Goal: Information Seeking & Learning: Check status

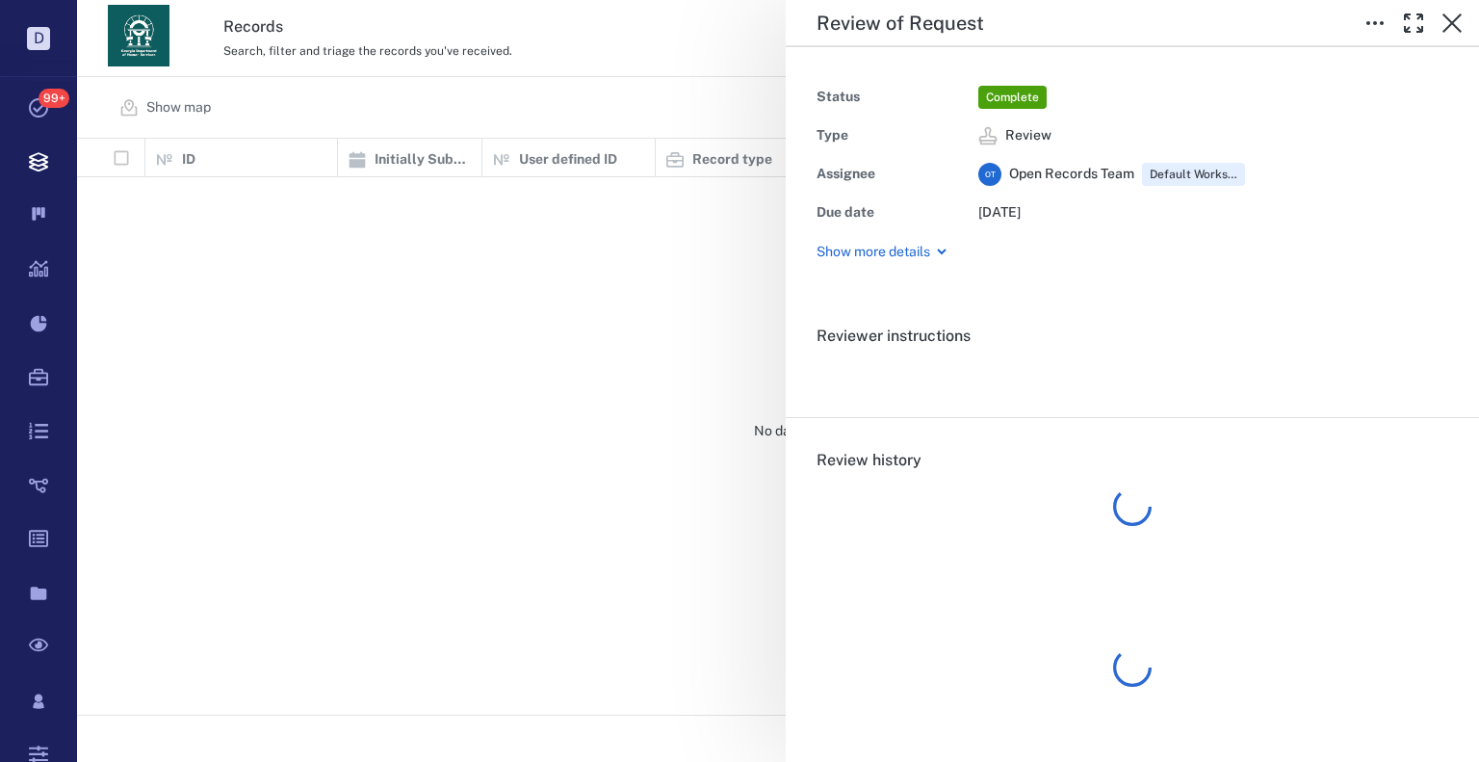
scroll to position [561, 1389]
click at [501, 307] on div "Review of Request Status Complete Type Review Assignee O T Open Records Team De…" at bounding box center [778, 381] width 1402 height 762
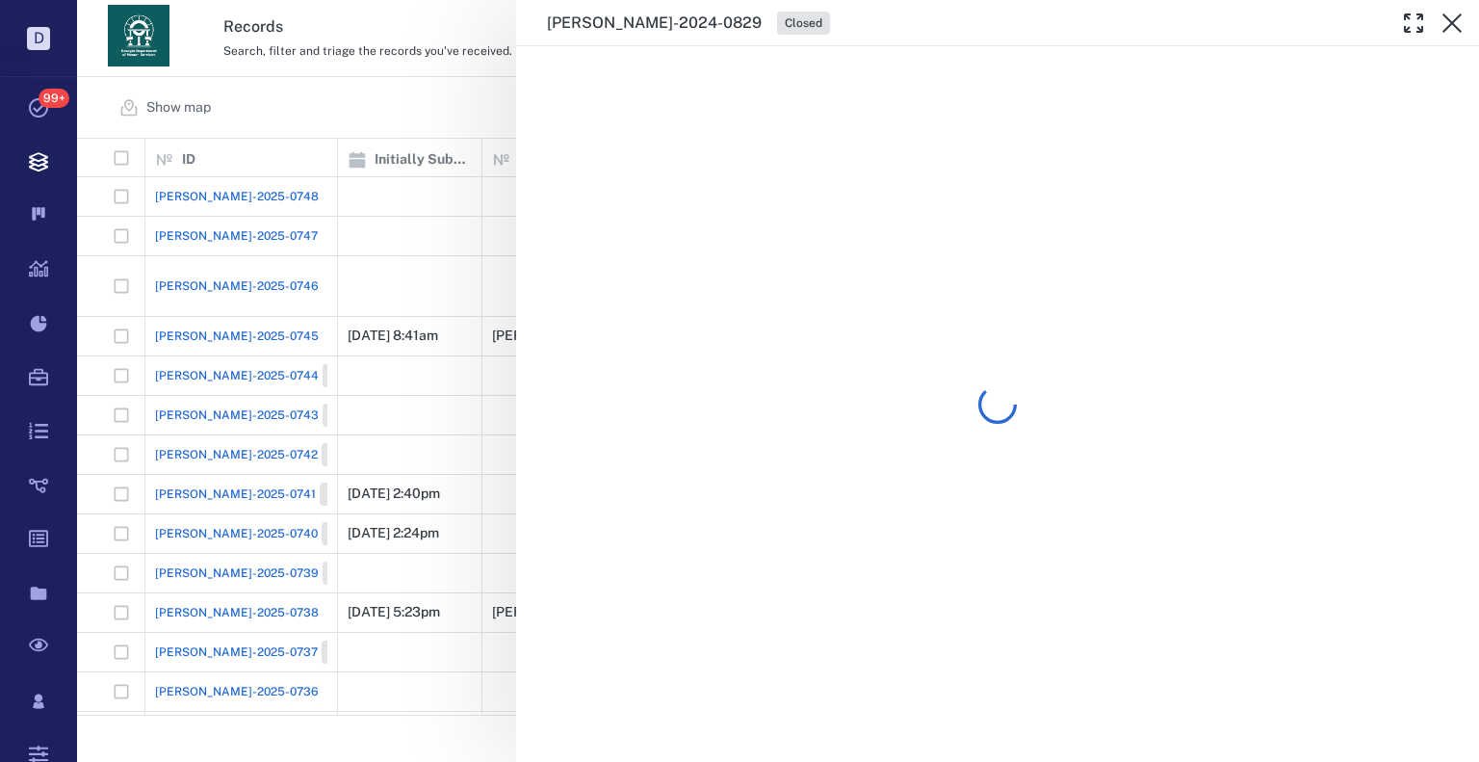
drag, startPoint x: 332, startPoint y: 222, endPoint x: 195, endPoint y: 294, distance: 154.2
click at [333, 222] on div "[PERSON_NAME]-2024-0829 Closed" at bounding box center [778, 381] width 1402 height 762
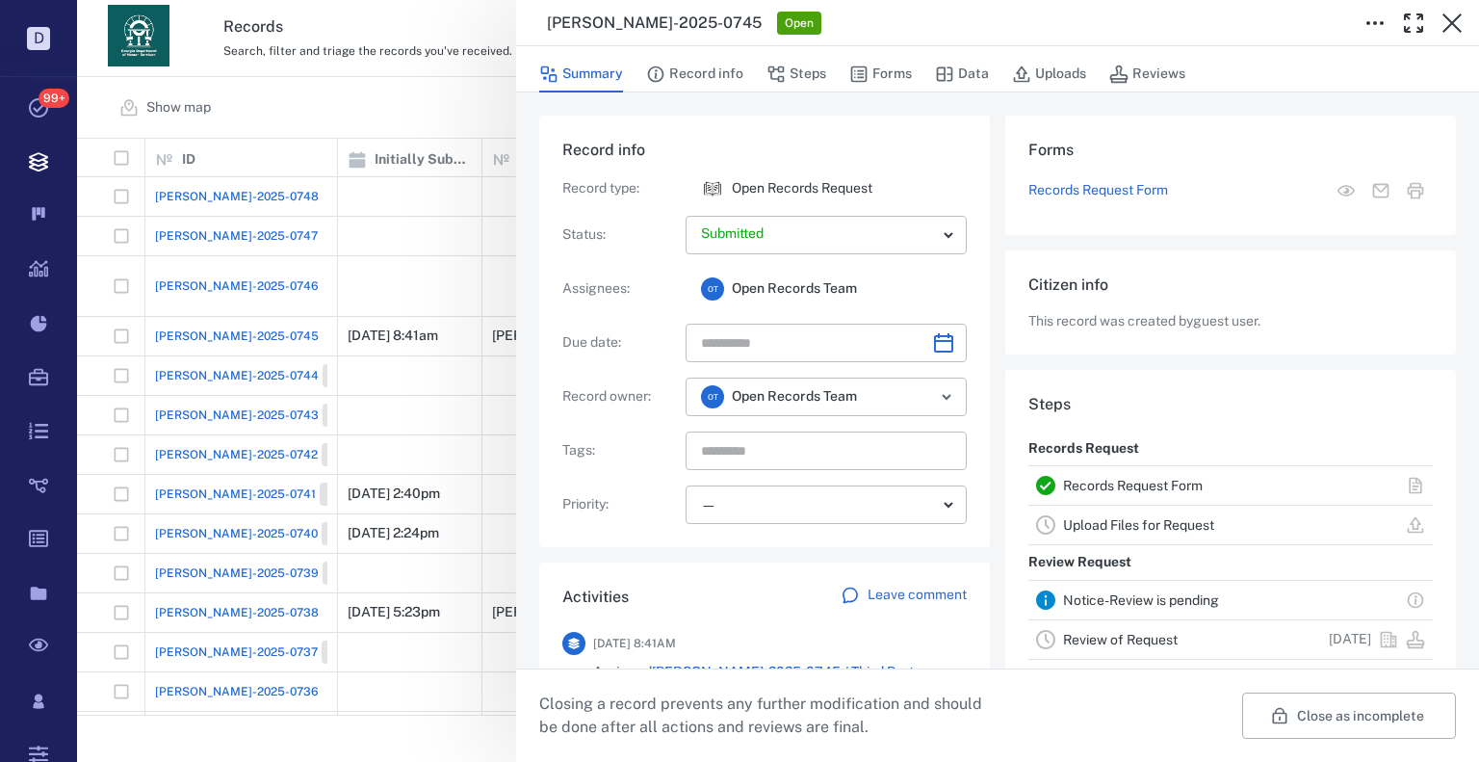
drag, startPoint x: 458, startPoint y: 422, endPoint x: 246, endPoint y: 576, distance: 262.7
click at [457, 422] on div "[PERSON_NAME]-2025-0745 Open Summary Record info Steps Forms Data Uploads Revie…" at bounding box center [778, 381] width 1402 height 762
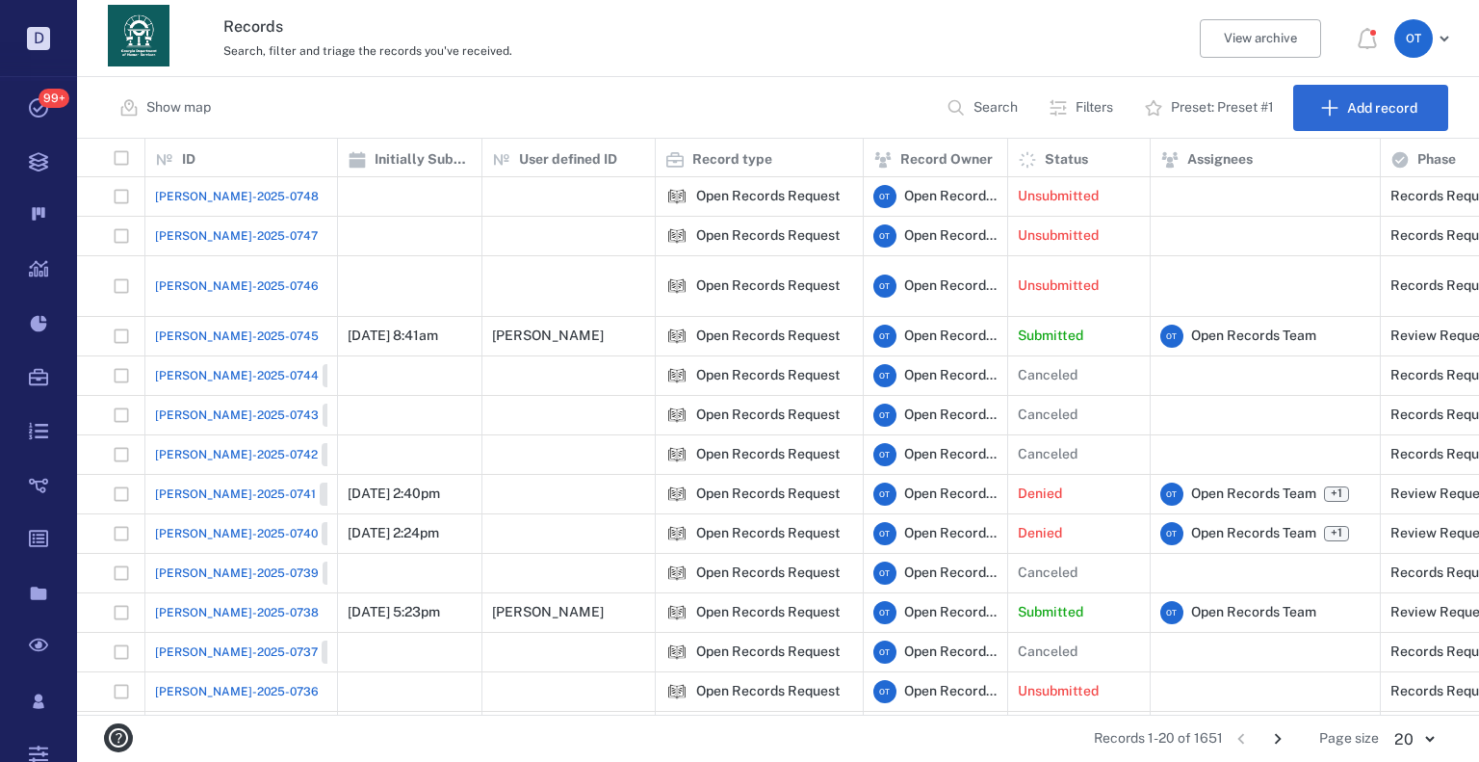
click at [224, 604] on span "[PERSON_NAME]-2025-0738" at bounding box center [237, 612] width 164 height 17
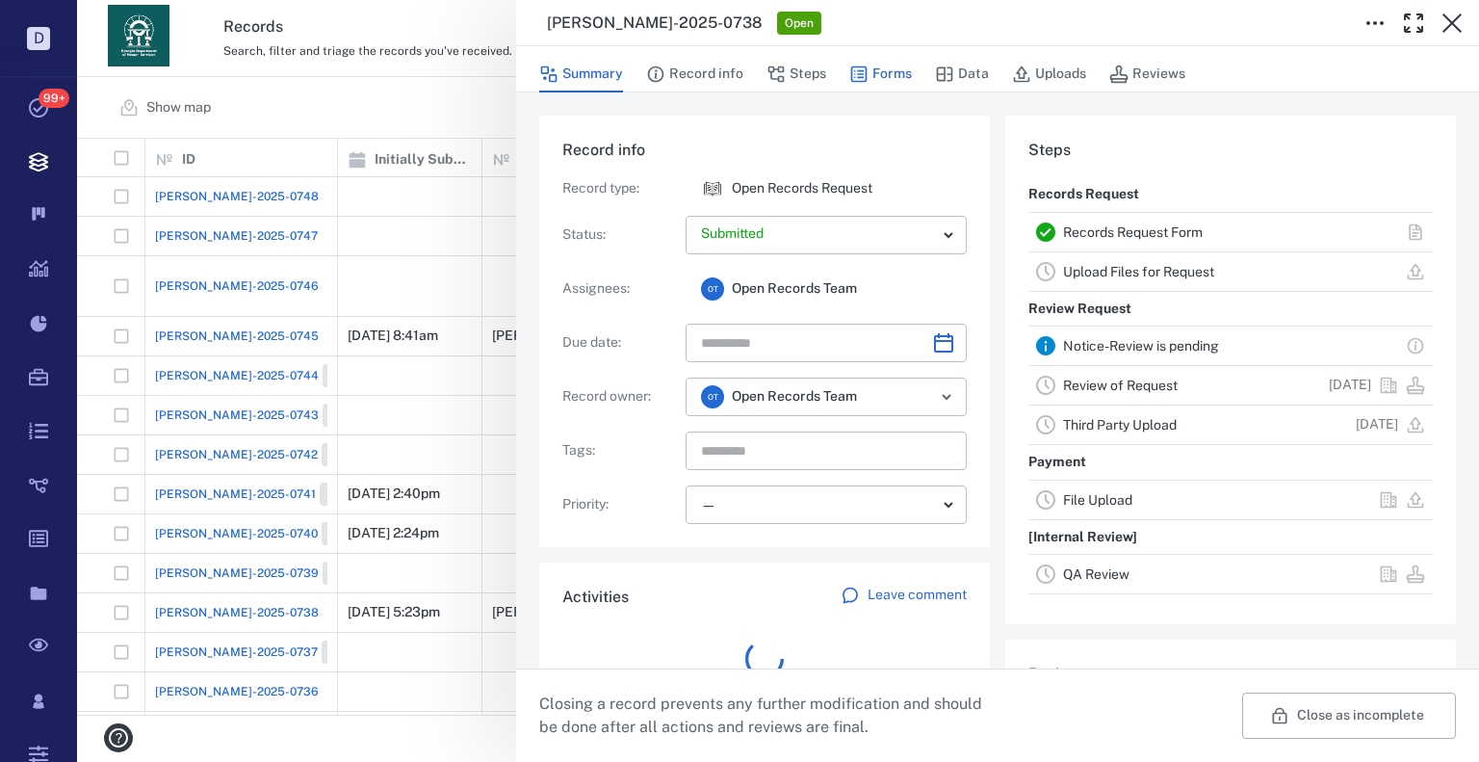
click at [885, 77] on button "Forms" at bounding box center [880, 74] width 63 height 37
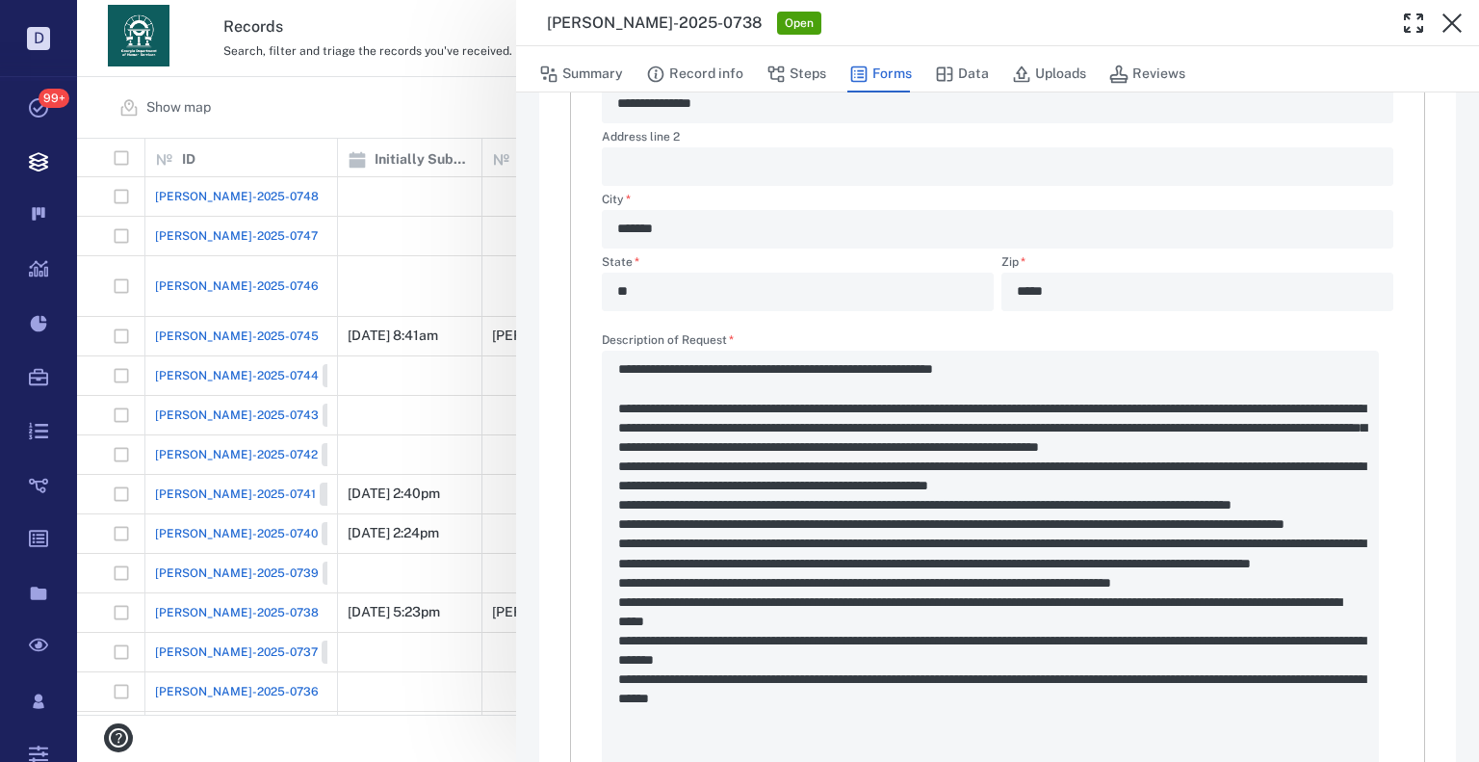
scroll to position [770, 0]
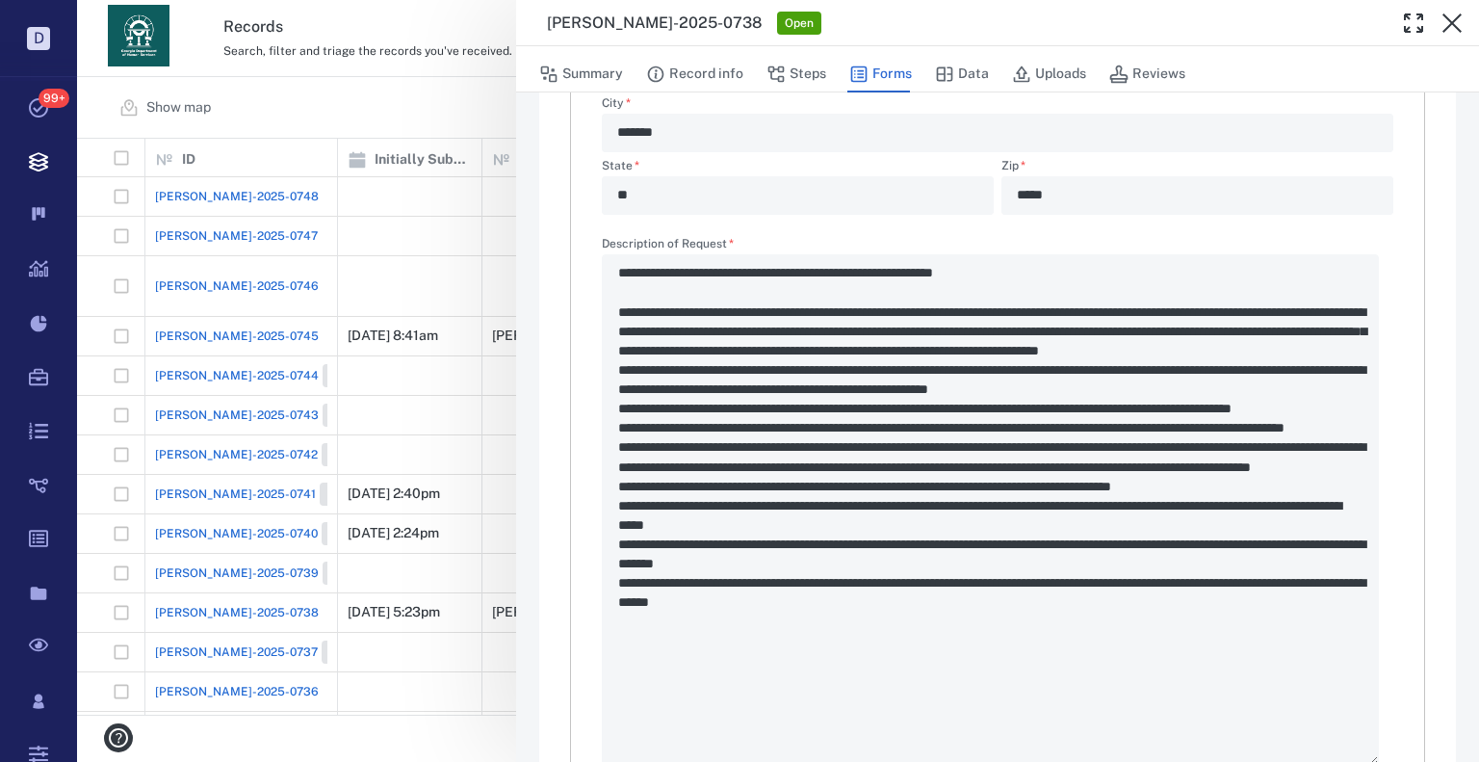
click at [454, 154] on div "**********" at bounding box center [778, 381] width 1402 height 762
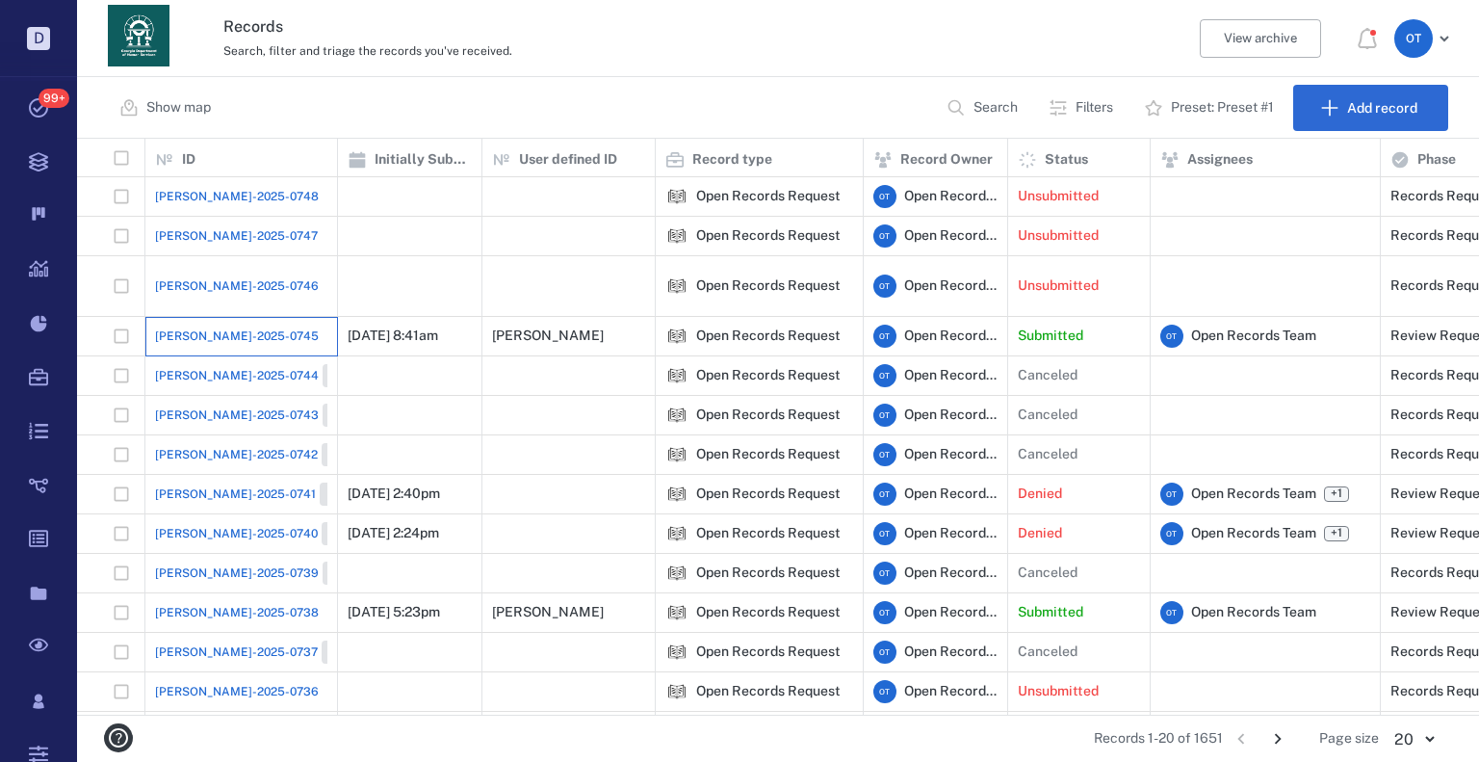
click at [180, 317] on div "[PERSON_NAME]-2025-0745" at bounding box center [241, 336] width 172 height 39
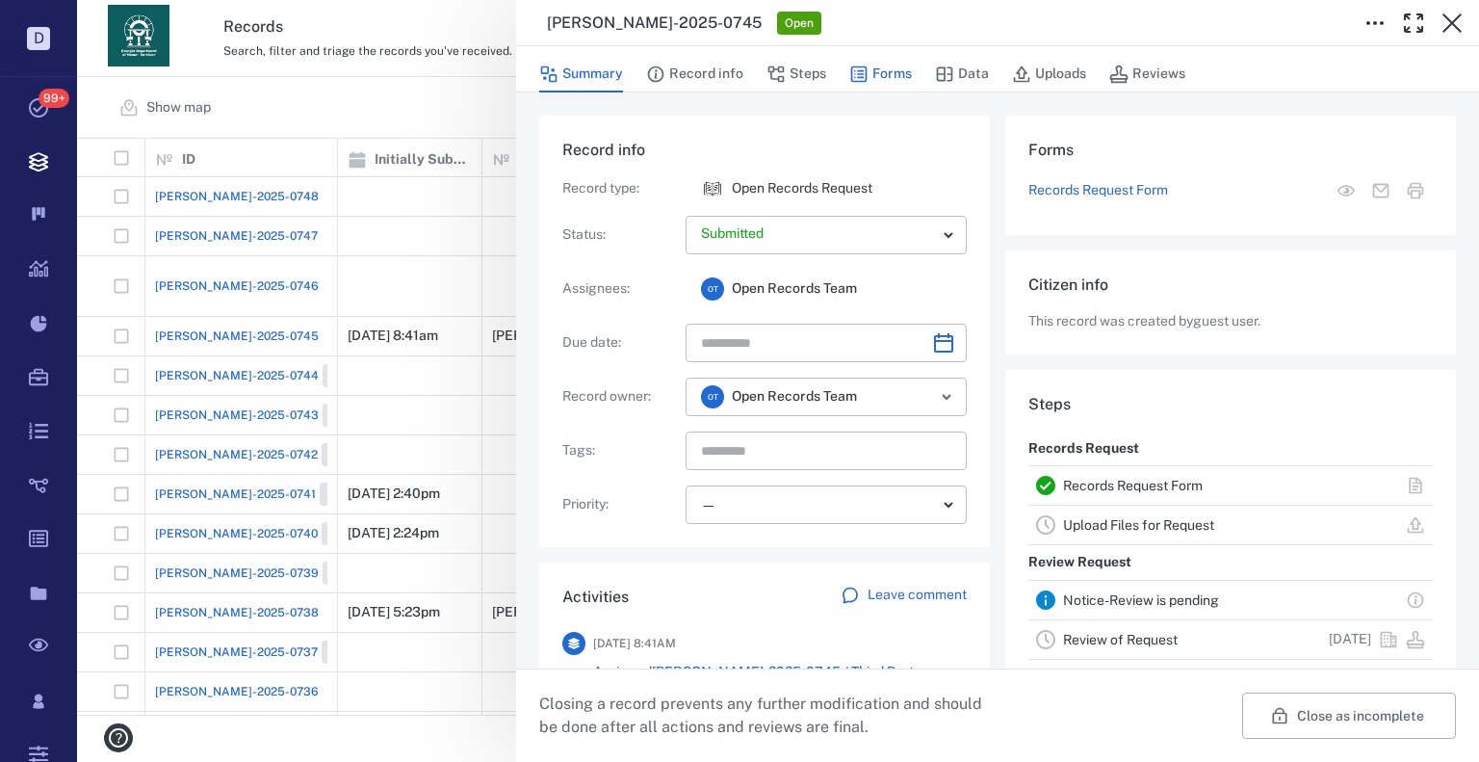
click at [867, 66] on button "Forms" at bounding box center [880, 74] width 63 height 37
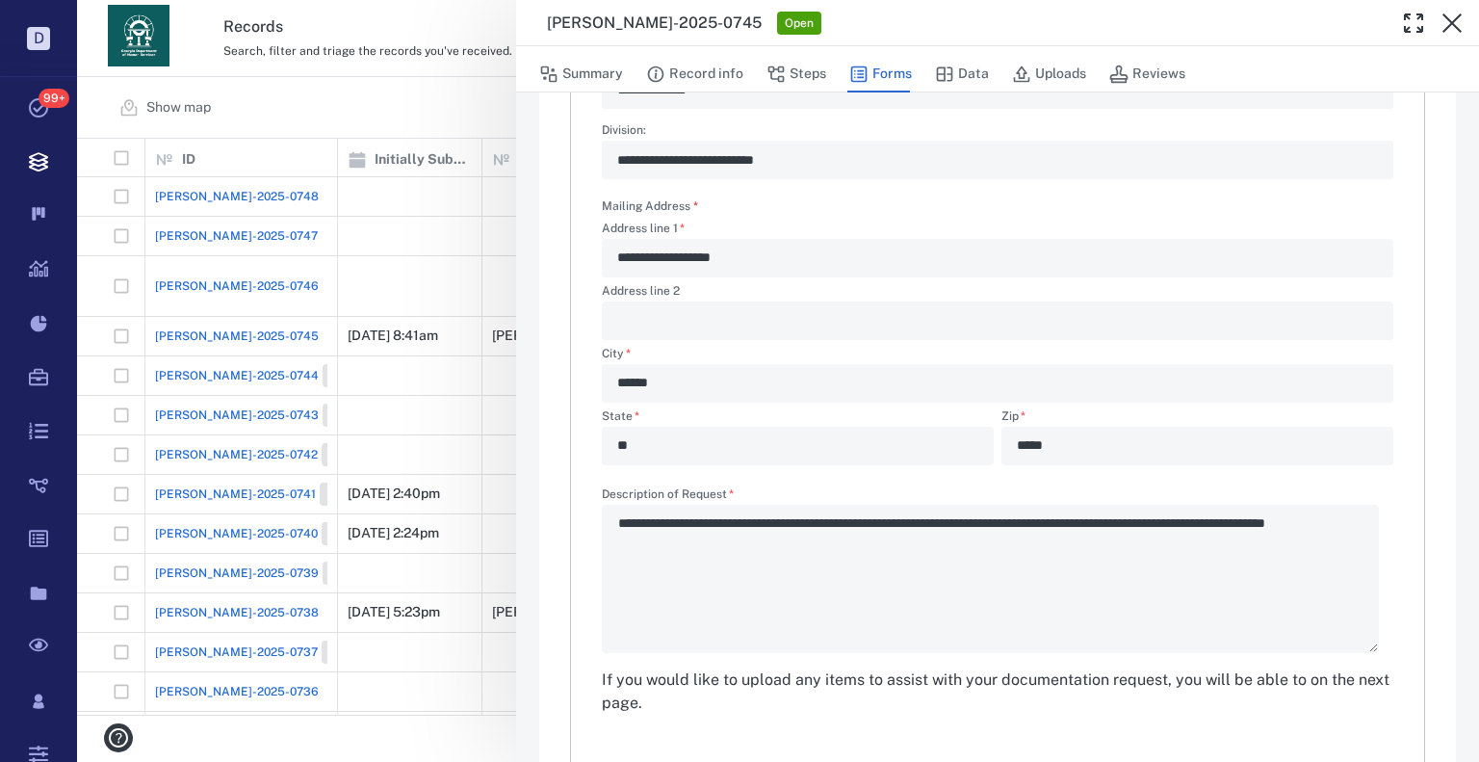
scroll to position [577, 0]
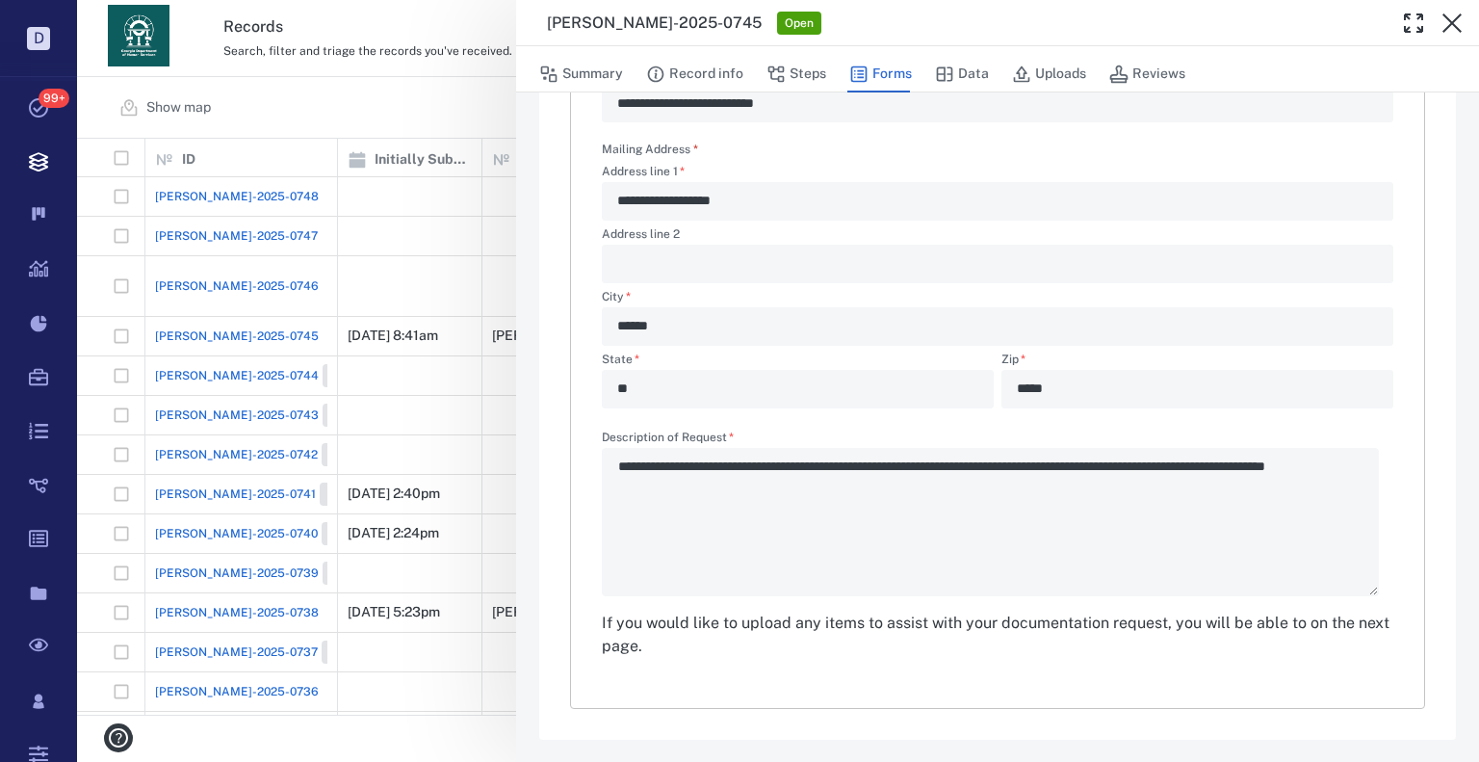
drag, startPoint x: 382, startPoint y: 222, endPoint x: 1213, endPoint y: 109, distance: 838.7
click at [382, 222] on div "**********" at bounding box center [778, 381] width 1402 height 762
